Goal: Find specific page/section: Locate item on page

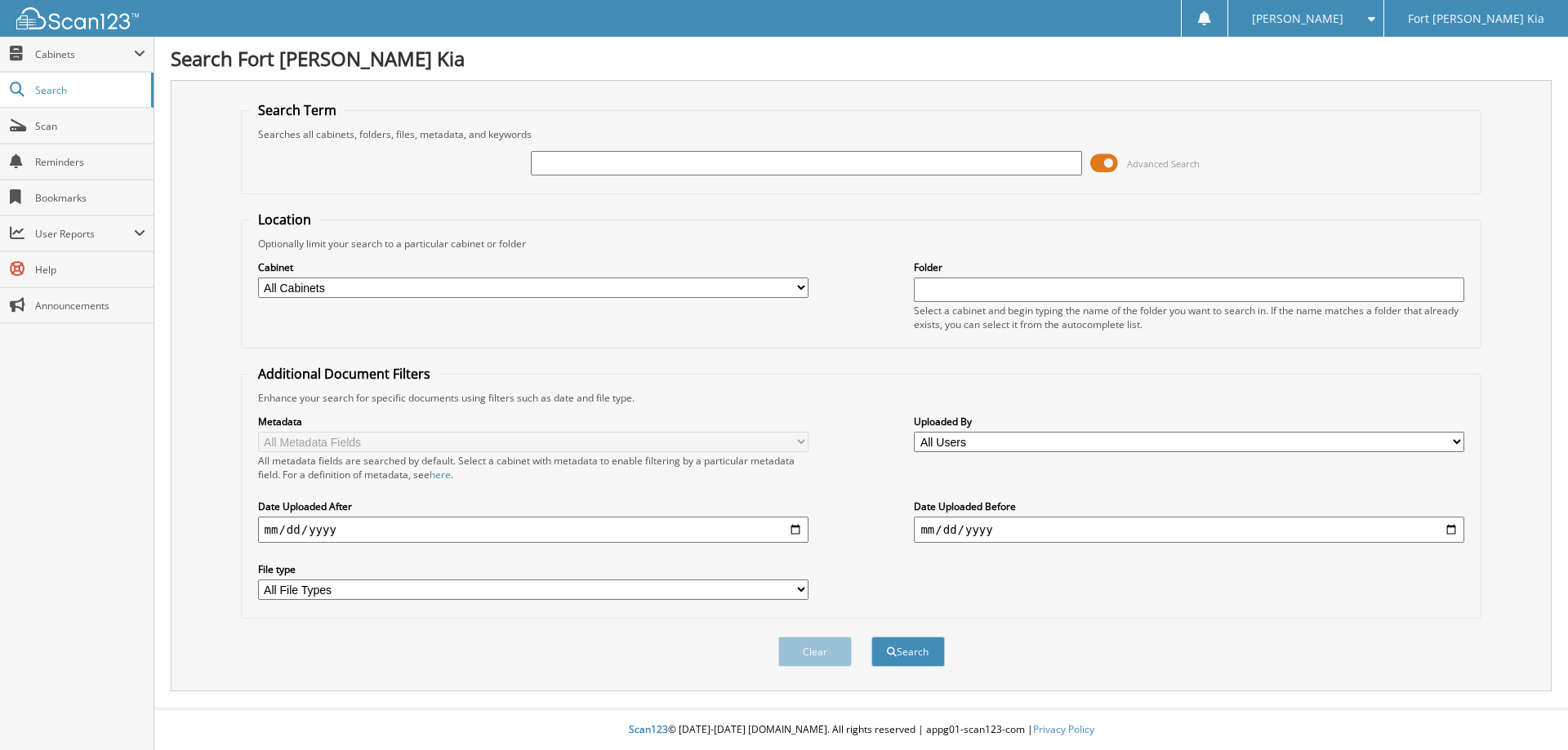
click at [564, 166] on input "text" at bounding box center [806, 163] width 550 height 25
type input "R7150526P"
click at [872, 637] on button "Search" at bounding box center [908, 652] width 73 height 30
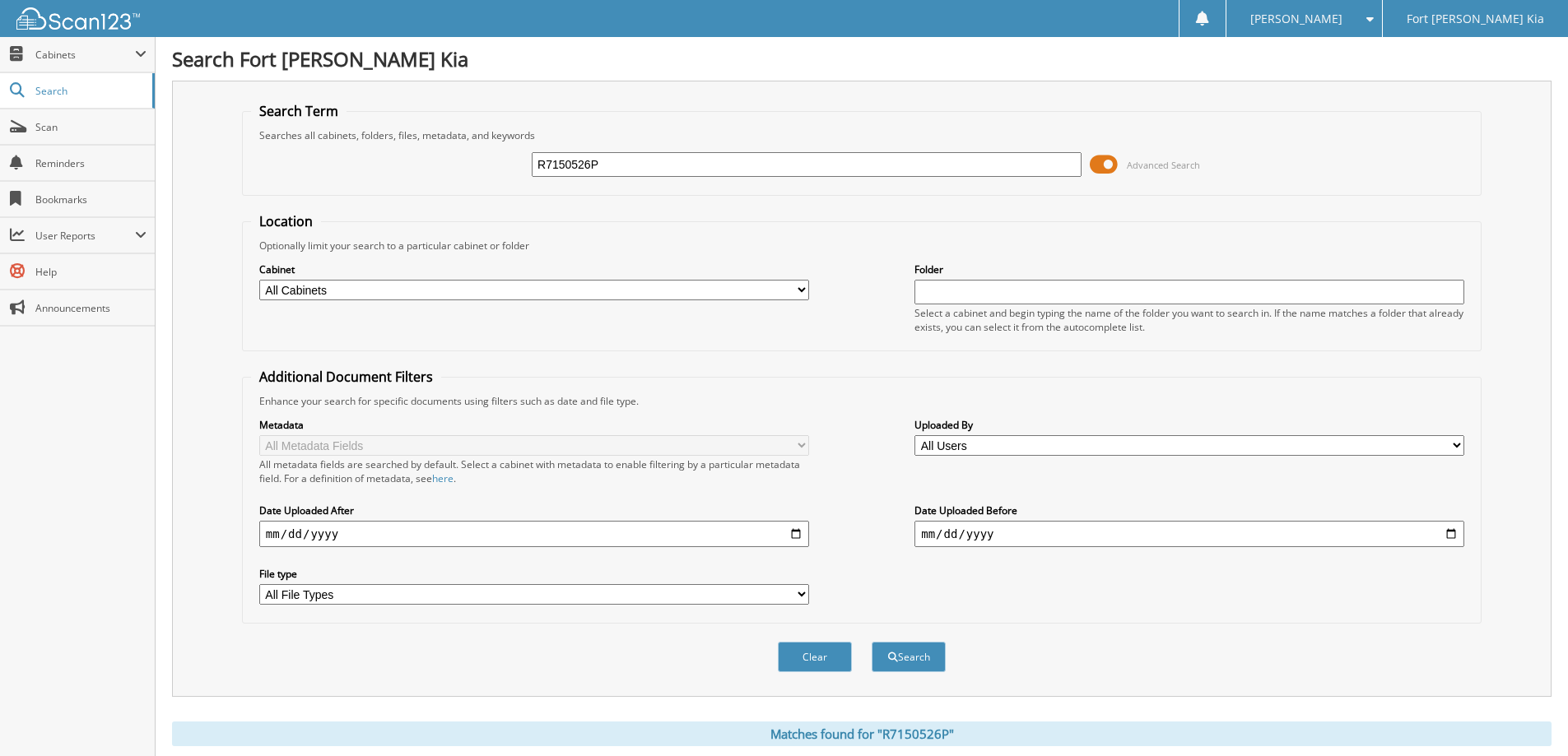
click at [564, 167] on input "R7150526P" at bounding box center [806, 164] width 550 height 25
click at [1123, 175] on span "Advanced Search" at bounding box center [1144, 164] width 110 height 25
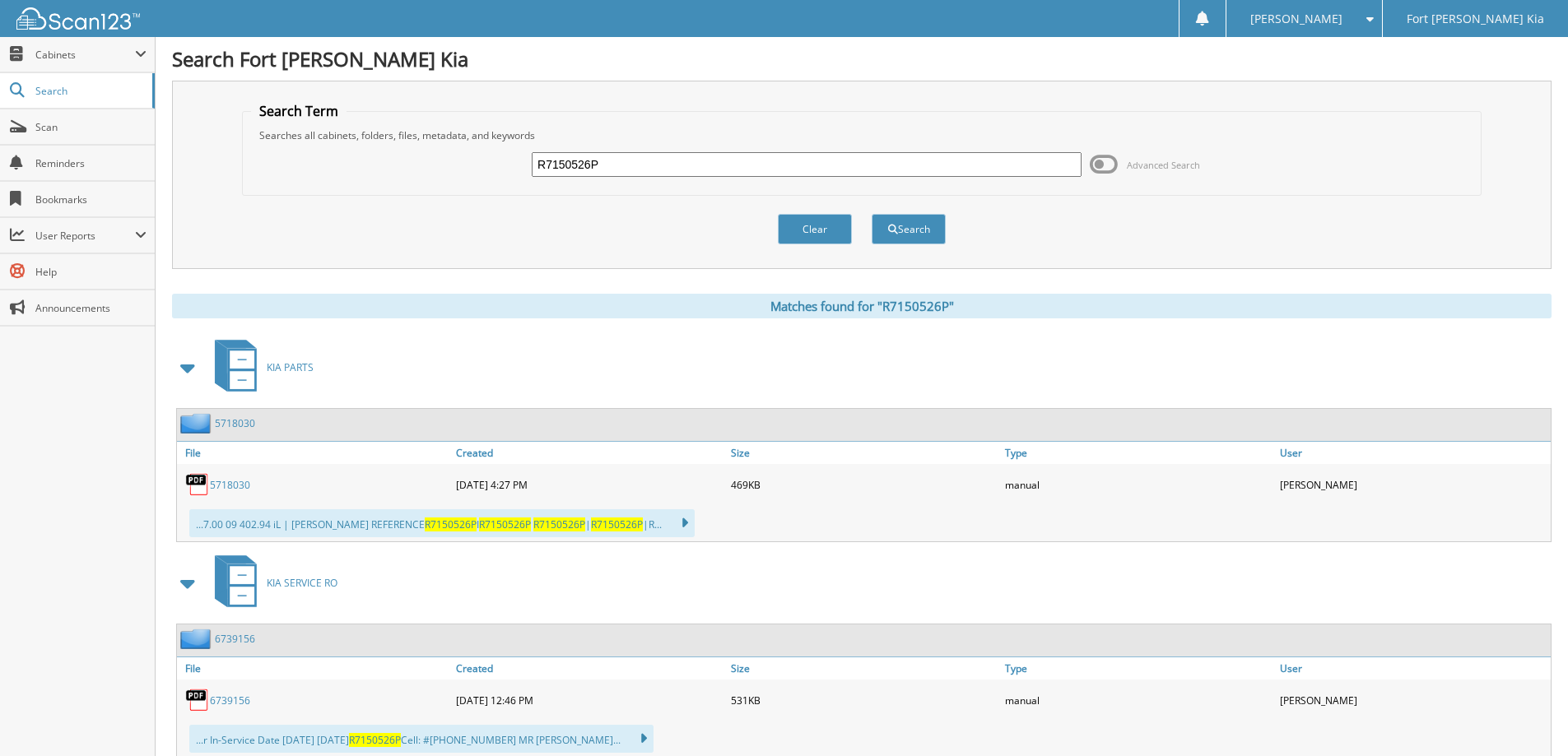
click at [181, 370] on span at bounding box center [188, 367] width 23 height 30
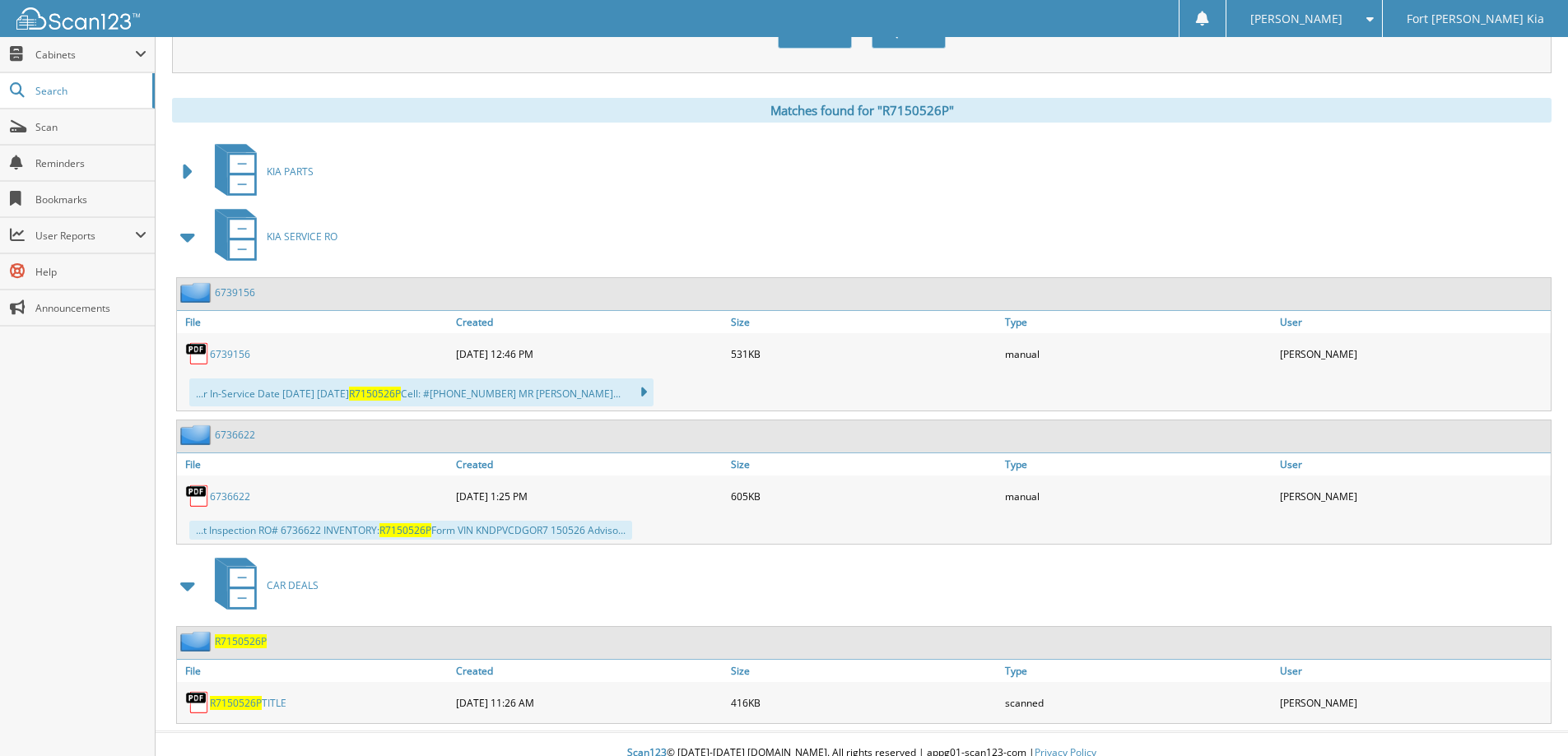
scroll to position [213, 0]
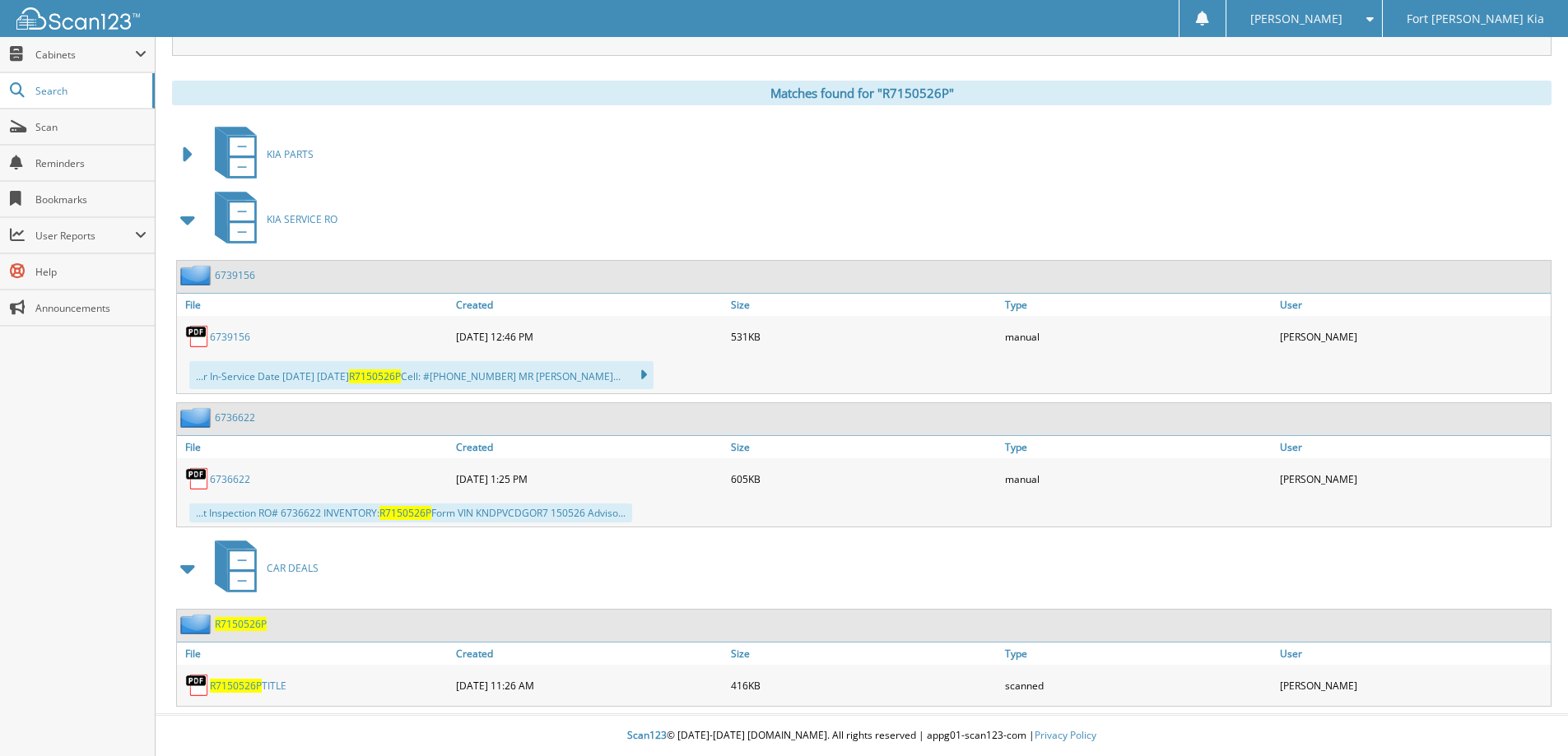
click at [258, 627] on span "R7150526P" at bounding box center [241, 624] width 52 height 14
